Goal: Find specific page/section: Find specific page/section

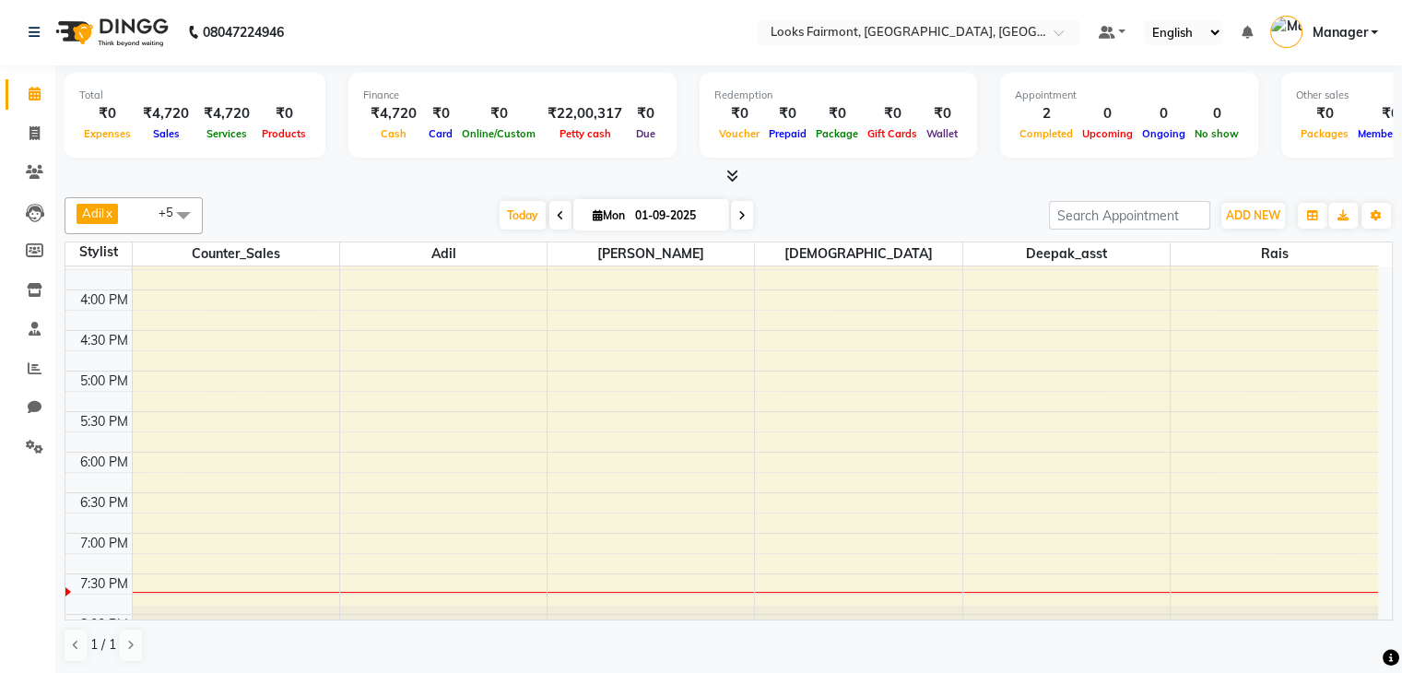
scroll to position [691, 0]
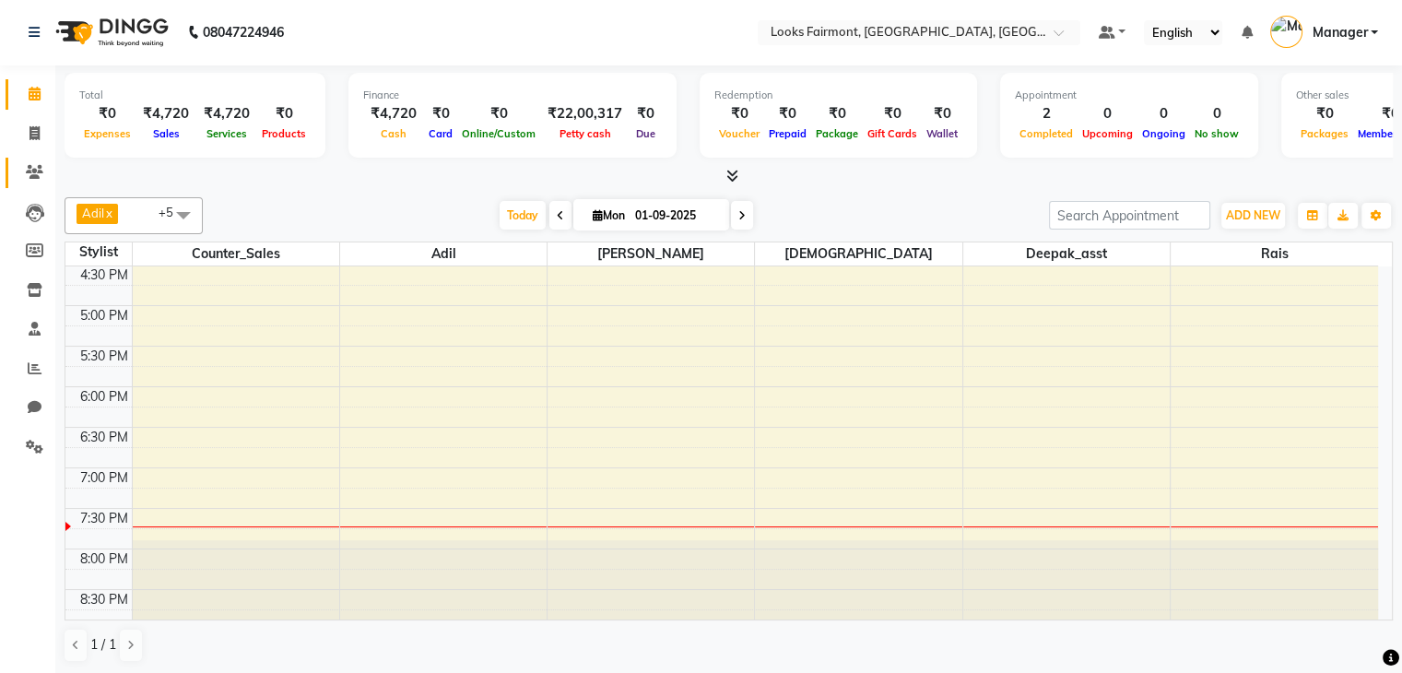
click at [10, 163] on link "Clients" at bounding box center [28, 173] width 44 height 30
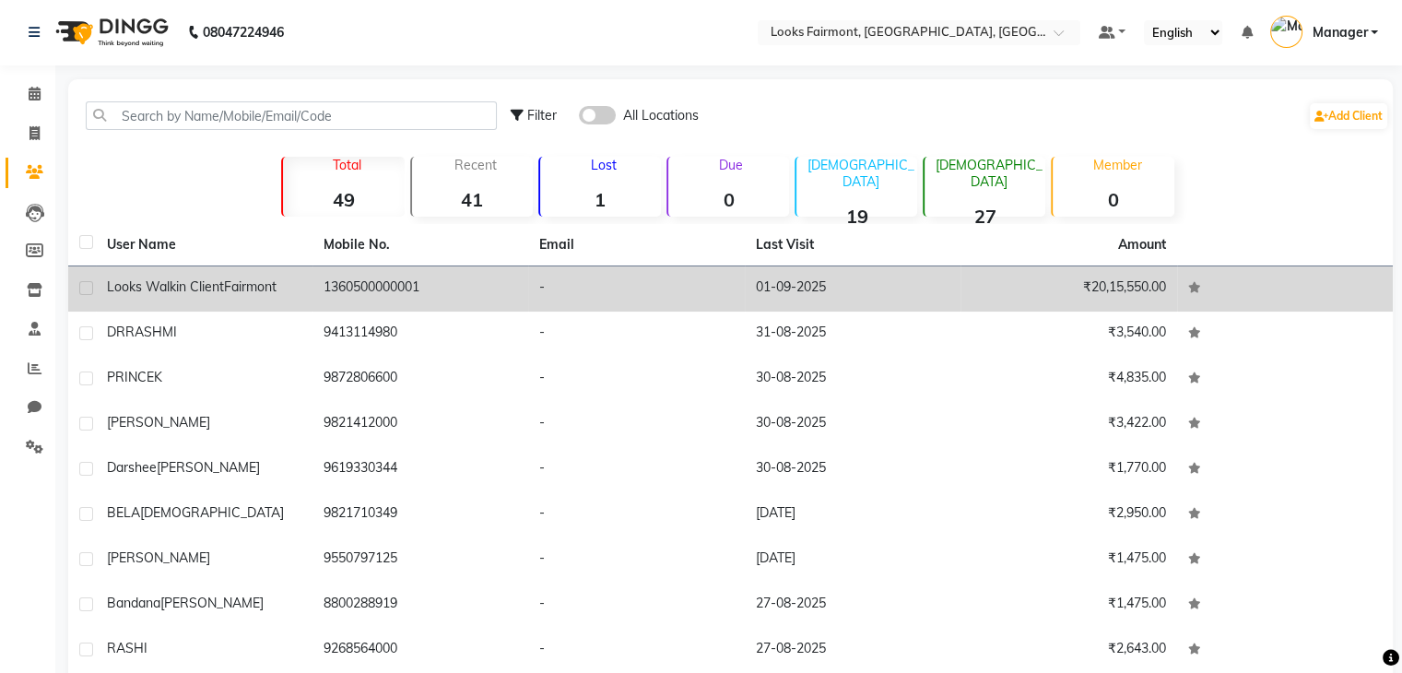
click at [230, 292] on span "Fairmont" at bounding box center [250, 286] width 53 height 17
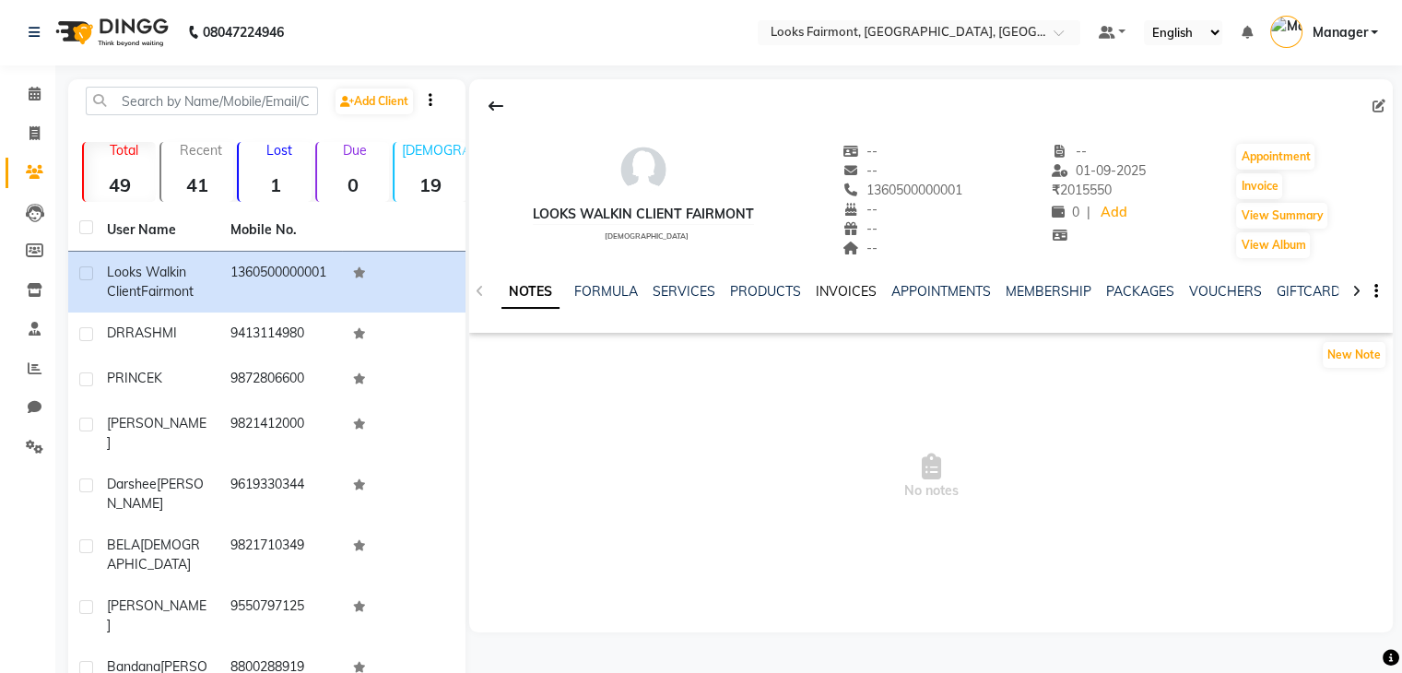
click at [837, 292] on link "INVOICES" at bounding box center [846, 291] width 61 height 17
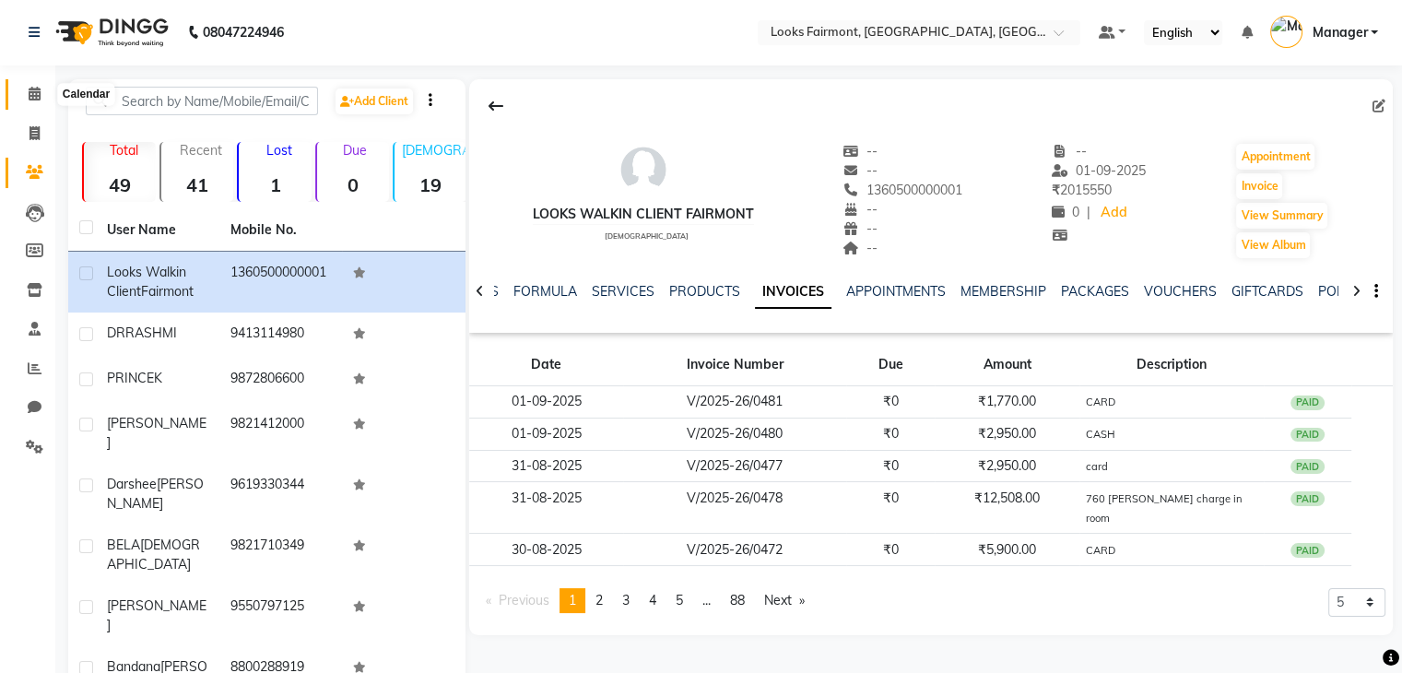
click at [28, 100] on span at bounding box center [34, 94] width 32 height 21
